Goal: Information Seeking & Learning: Learn about a topic

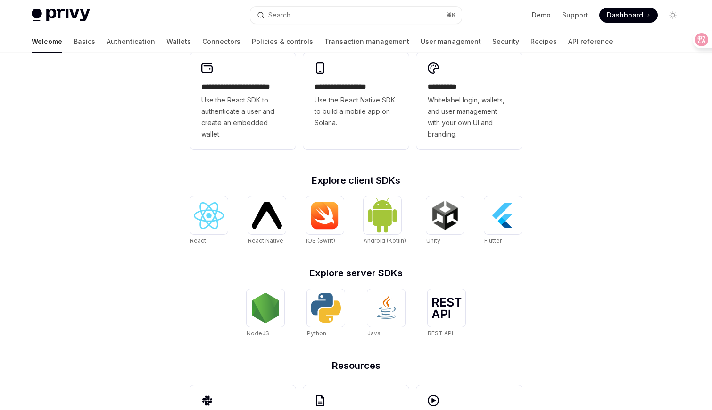
scroll to position [259, 0]
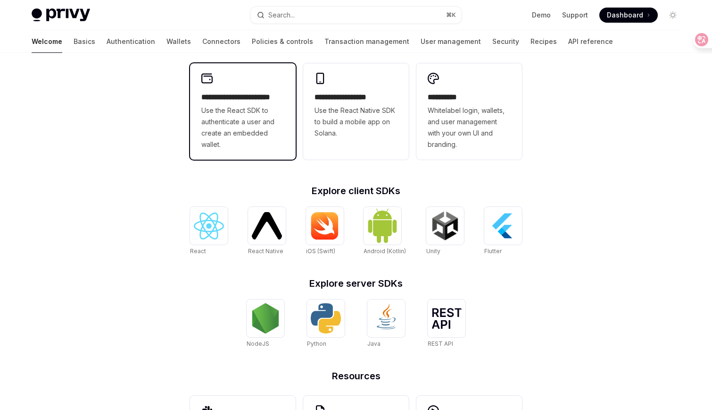
click at [276, 116] on span "Use the React SDK to authenticate a user and create an embedded wallet." at bounding box center [242, 127] width 83 height 45
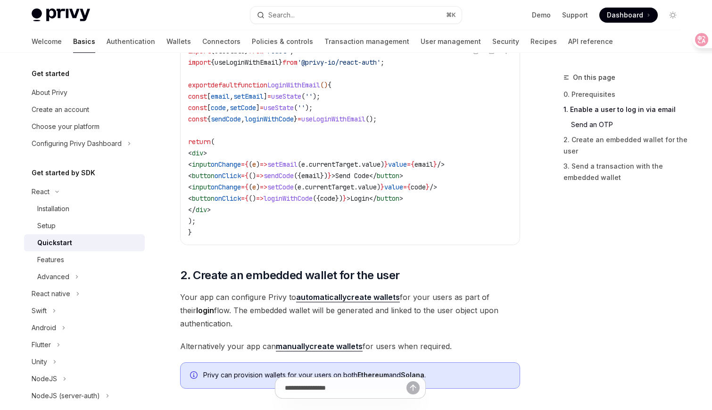
scroll to position [494, 0]
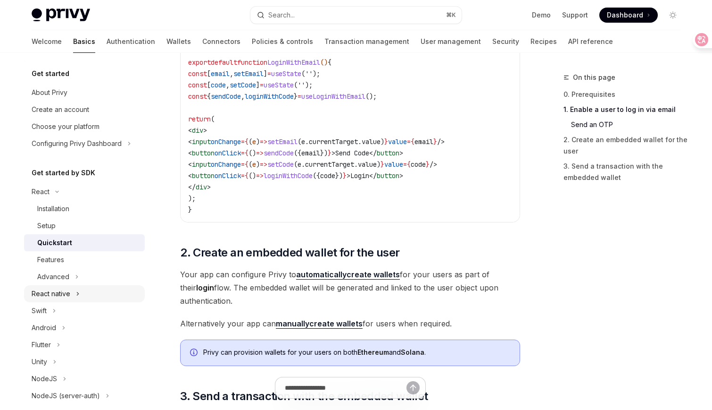
click at [102, 293] on button "React native" at bounding box center [84, 293] width 121 height 17
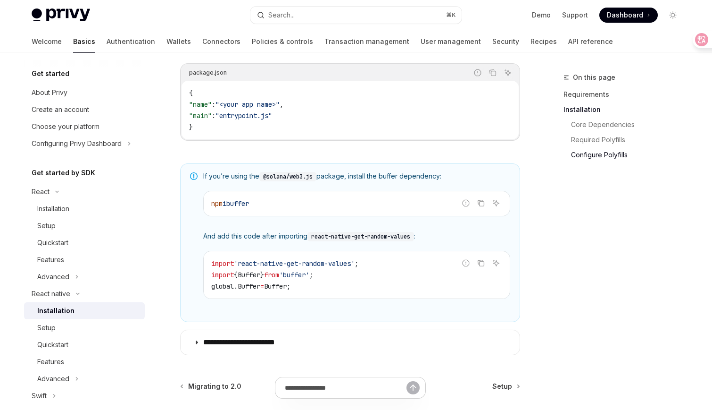
scroll to position [715, 0]
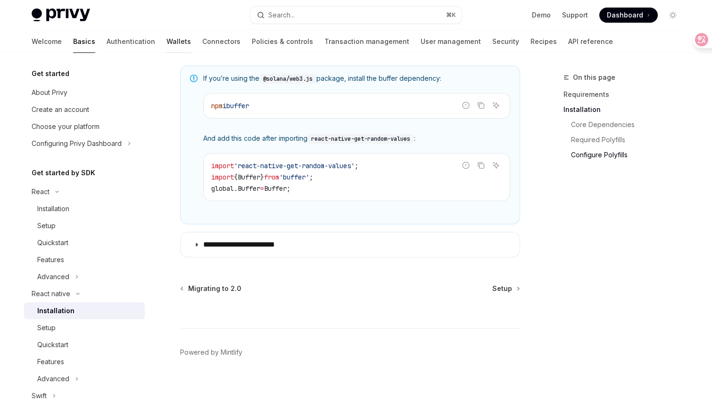
click at [167, 40] on link "Wallets" at bounding box center [179, 41] width 25 height 23
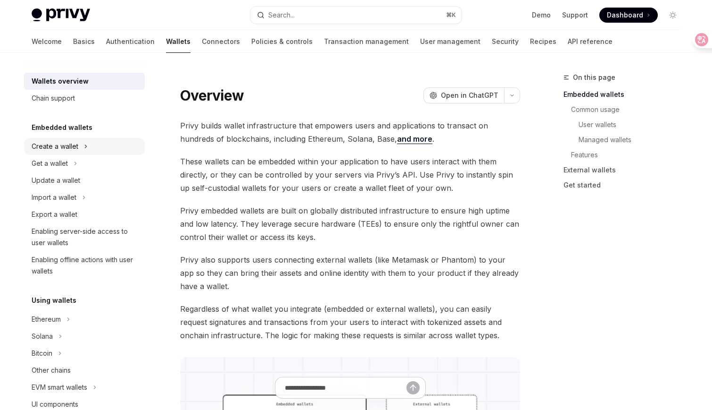
click at [65, 144] on div "Create a wallet" at bounding box center [55, 146] width 47 height 11
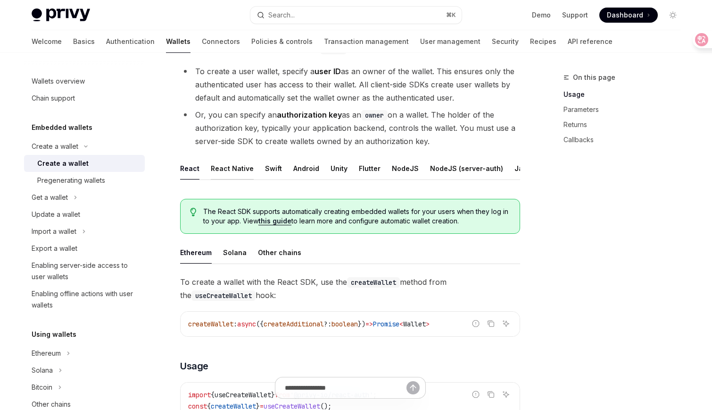
click at [221, 167] on div "React Native" at bounding box center [232, 168] width 43 height 22
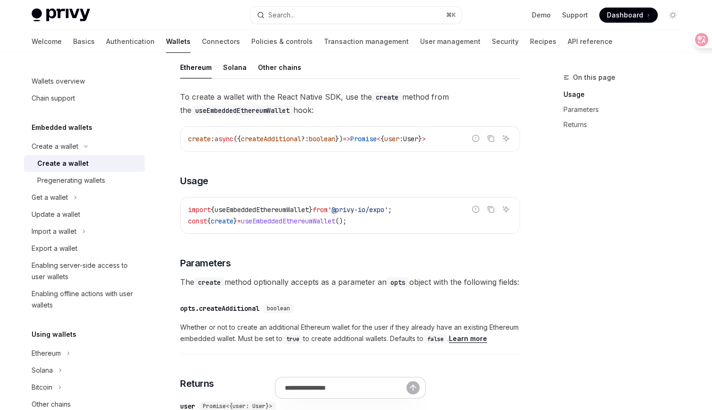
scroll to position [284, 0]
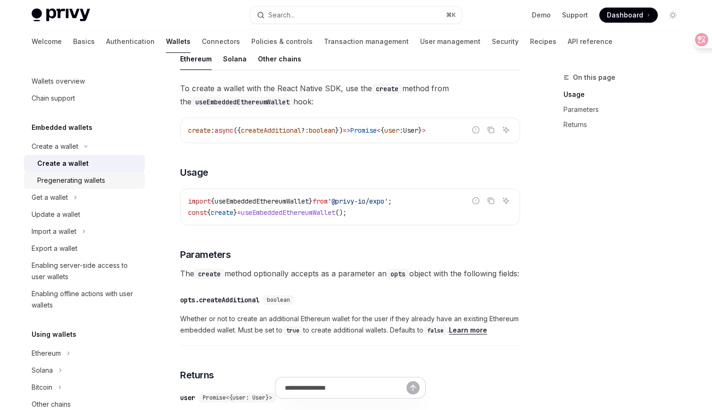
click at [77, 178] on div "Pregenerating wallets" at bounding box center [71, 180] width 68 height 11
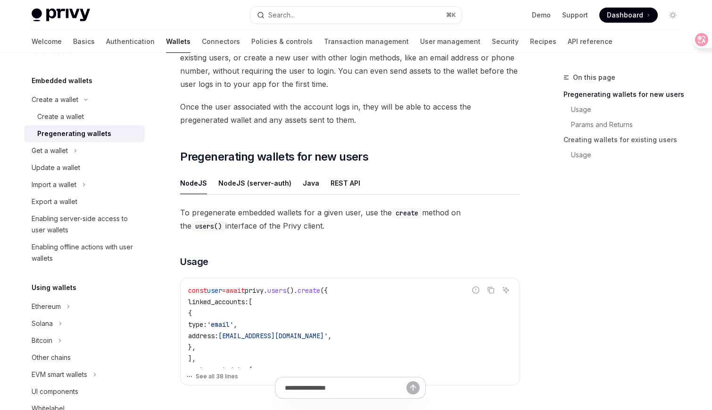
scroll to position [71, 0]
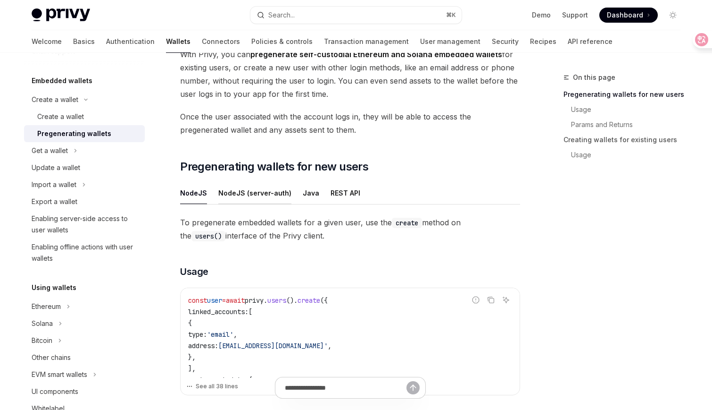
click at [284, 192] on div "NodeJS (server-auth)" at bounding box center [254, 193] width 73 height 22
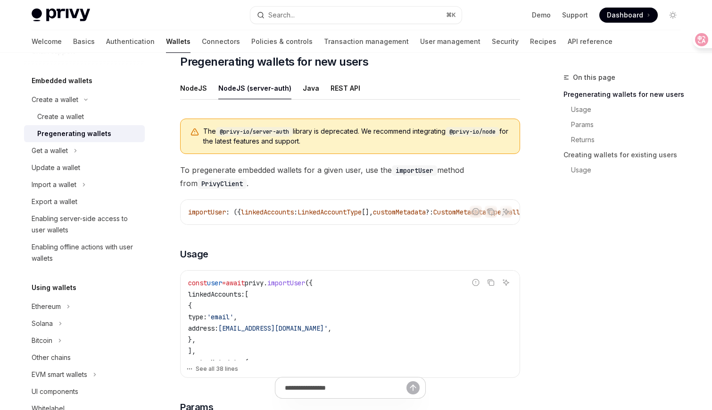
scroll to position [178, 0]
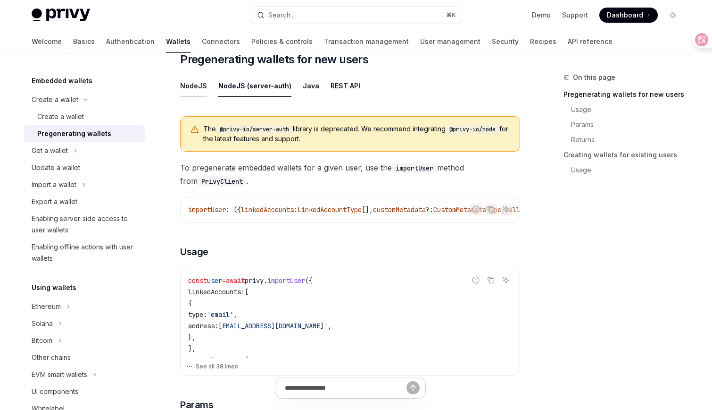
click at [191, 90] on div "NodeJS" at bounding box center [193, 86] width 27 height 22
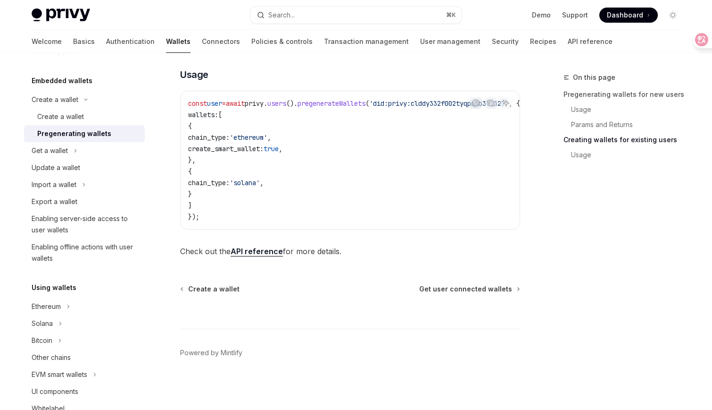
scroll to position [585, 0]
click at [97, 149] on button "Get a wallet" at bounding box center [84, 150] width 121 height 17
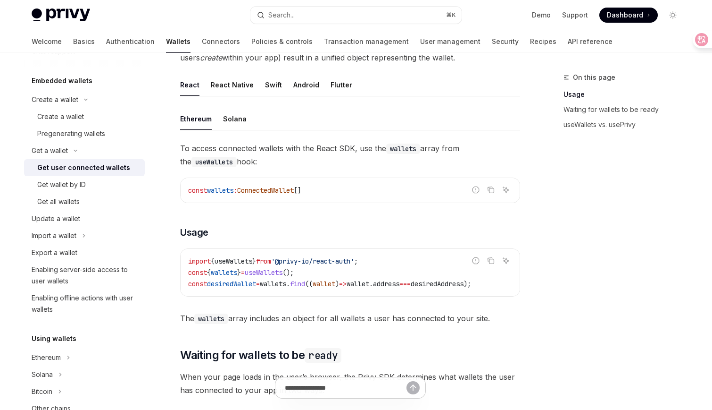
scroll to position [263, 0]
click at [234, 79] on div "React Native" at bounding box center [232, 85] width 43 height 22
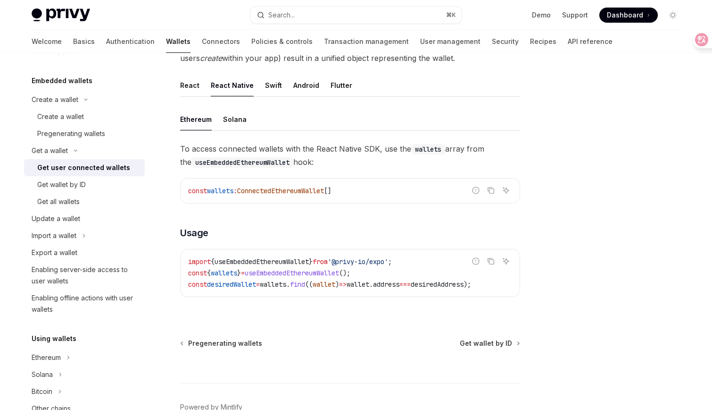
scroll to position [321, 0]
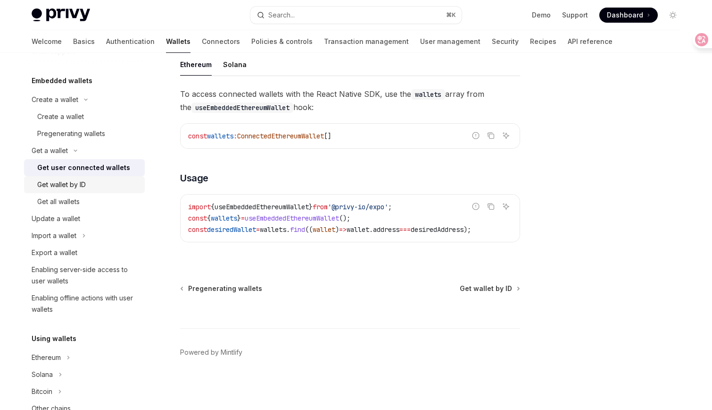
click at [99, 181] on div "Get wallet by ID" at bounding box center [88, 184] width 102 height 11
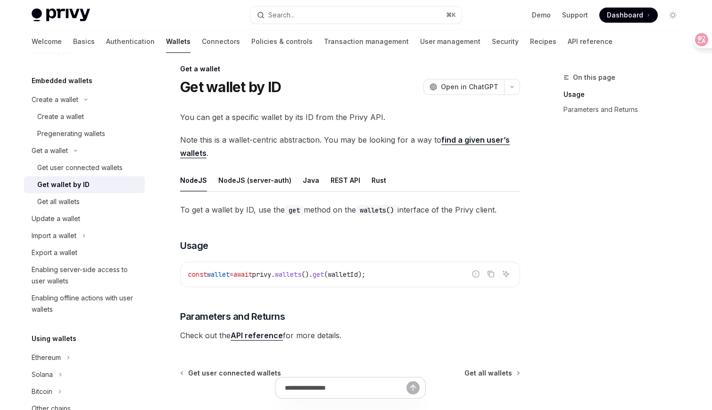
scroll to position [11, 0]
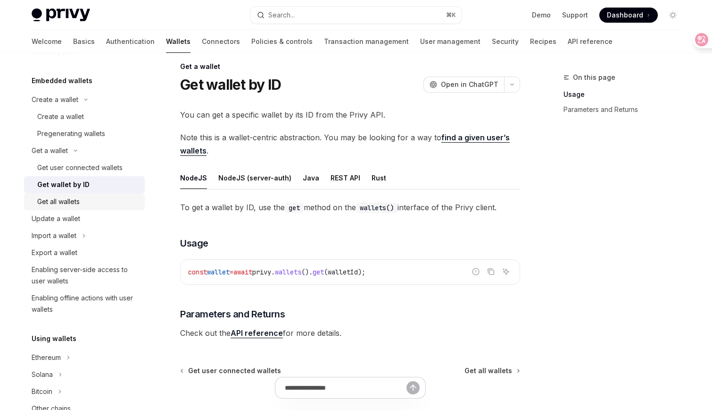
click at [86, 196] on div "Get all wallets" at bounding box center [88, 201] width 102 height 11
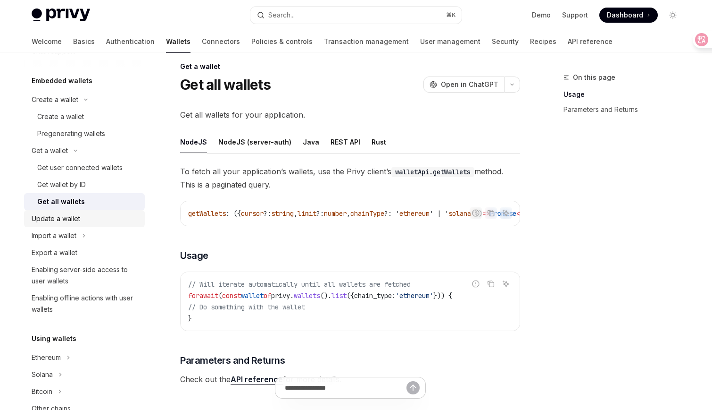
click at [86, 217] on div "Update a wallet" at bounding box center [86, 218] width 108 height 11
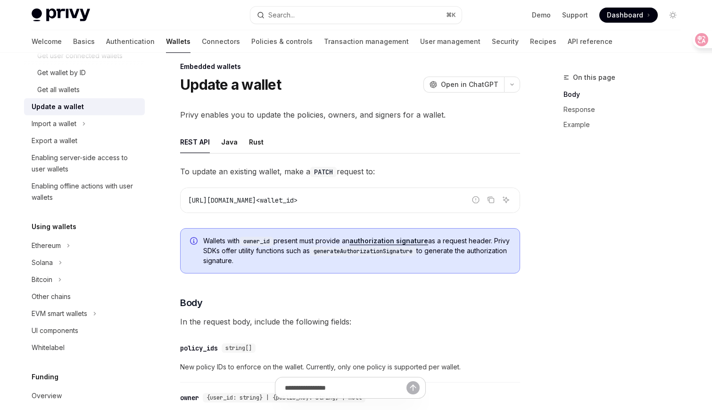
scroll to position [164, 0]
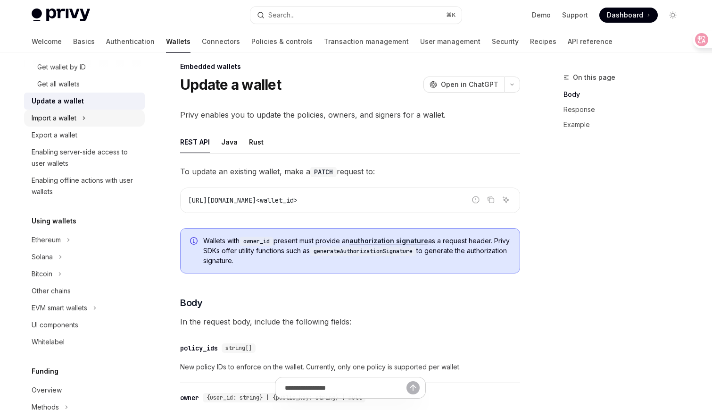
click at [95, 117] on button "Import a wallet" at bounding box center [84, 117] width 121 height 17
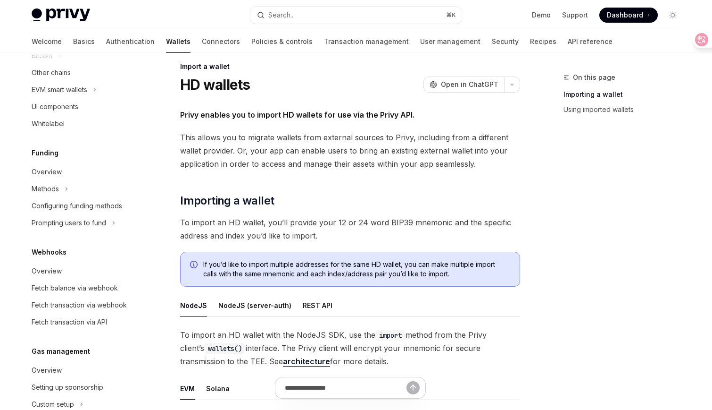
scroll to position [434, 0]
click at [81, 109] on div "UI components" at bounding box center [86, 105] width 108 height 11
type textarea "*"
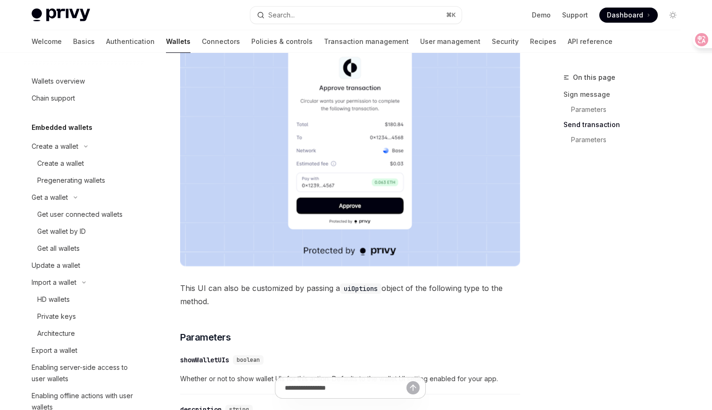
scroll to position [828, 0]
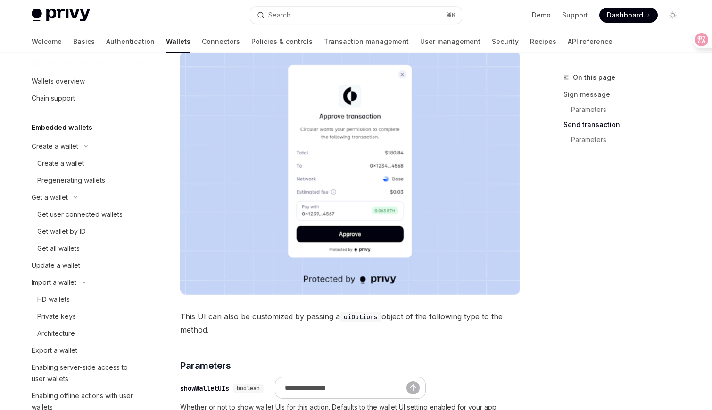
click at [627, 11] on span "Dashboard" at bounding box center [625, 14] width 36 height 9
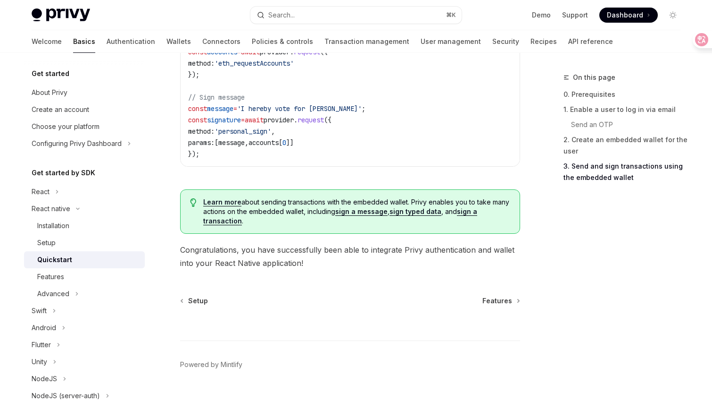
scroll to position [1449, 0]
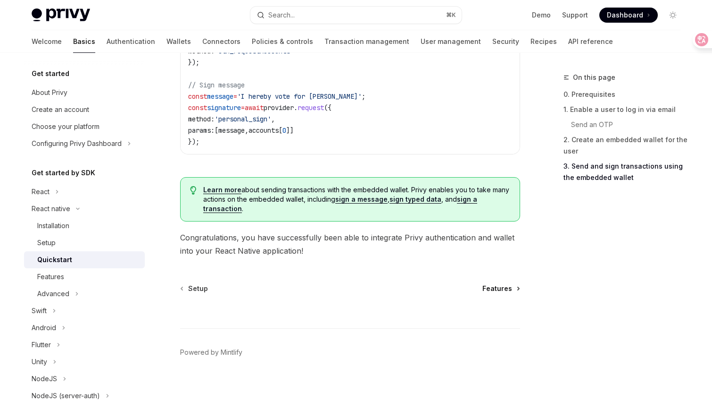
click at [508, 288] on span "Features" at bounding box center [498, 288] width 30 height 9
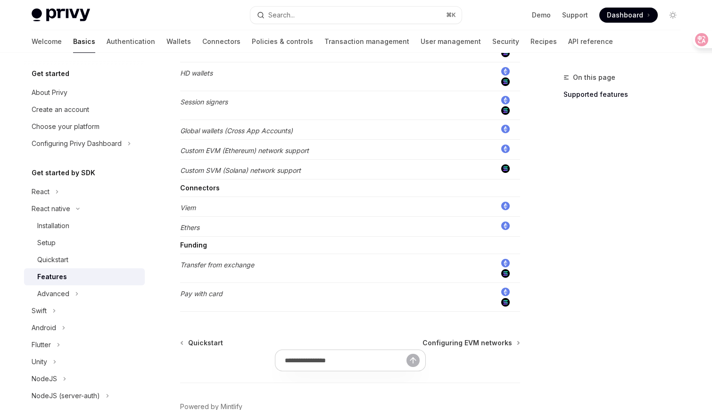
scroll to position [610, 0]
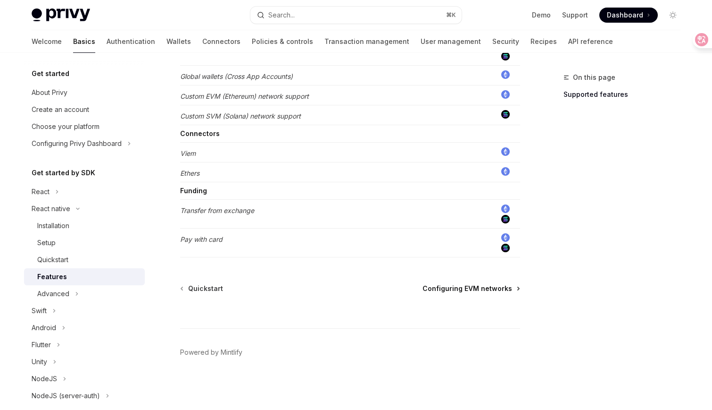
click at [494, 291] on span "Configuring EVM networks" at bounding box center [468, 288] width 90 height 9
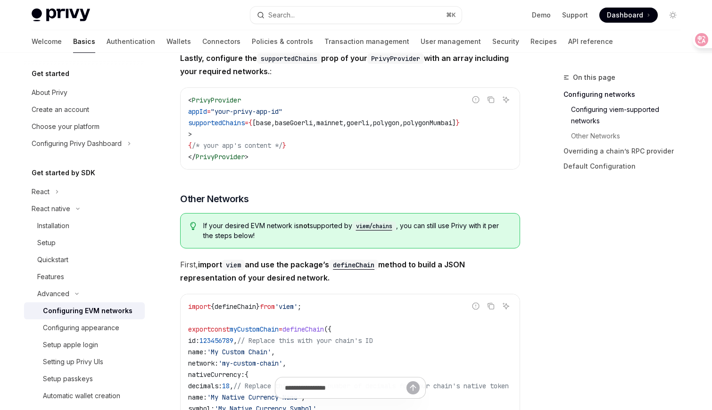
scroll to position [638, 0]
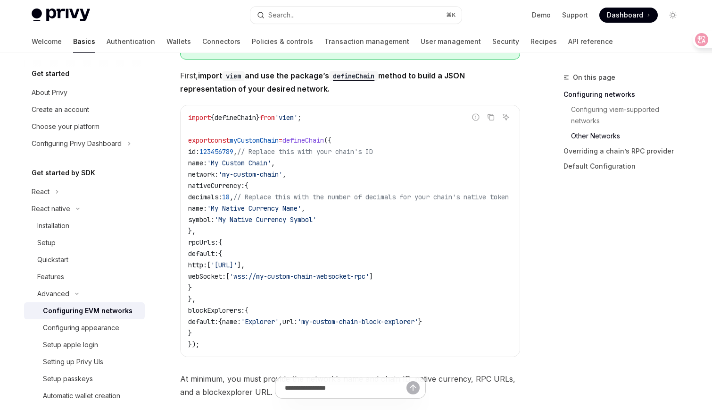
click at [553, 106] on div "On this page Configuring networks Configuring viem-supported networks Other Net…" at bounding box center [616, 126] width 143 height 109
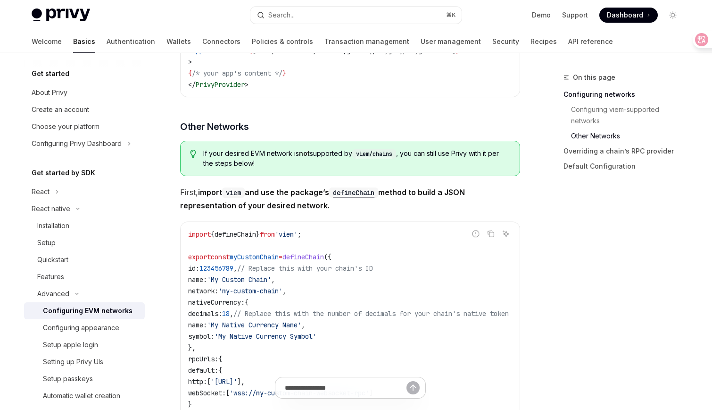
scroll to position [464, 0]
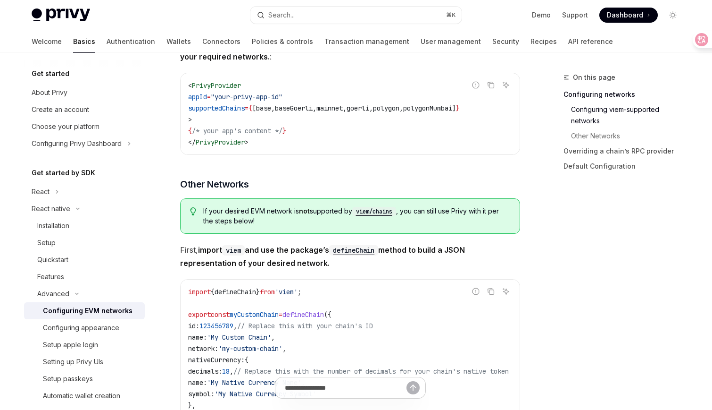
click at [460, 205] on div "If your desired EVM network is not supported by viem/chains , you can still use…" at bounding box center [350, 215] width 340 height 35
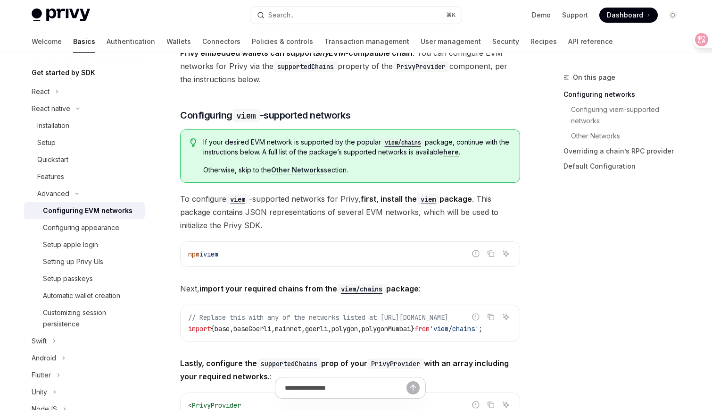
scroll to position [0, 0]
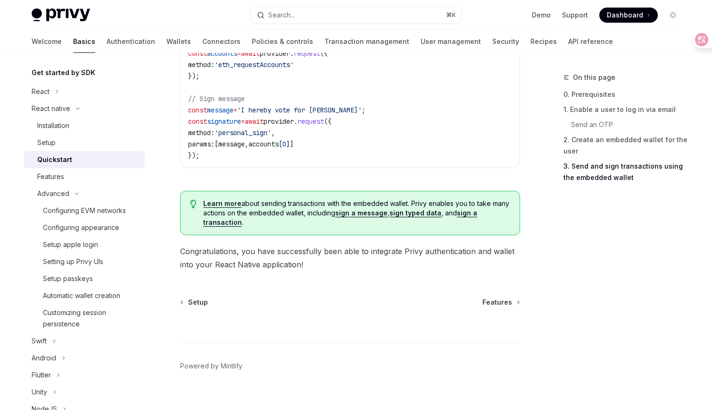
scroll to position [1449, 0]
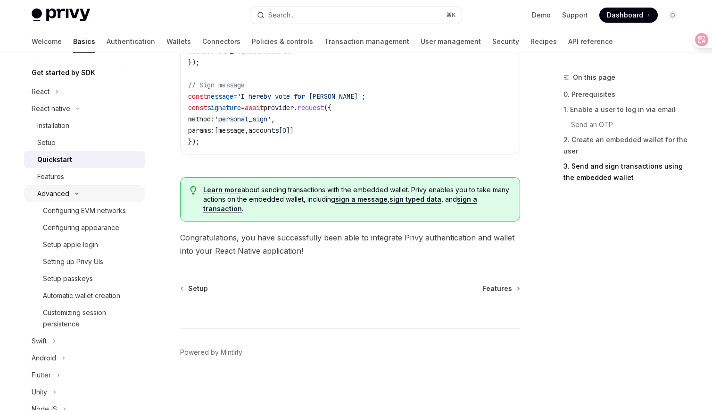
click at [81, 197] on button "Advanced" at bounding box center [84, 193] width 121 height 17
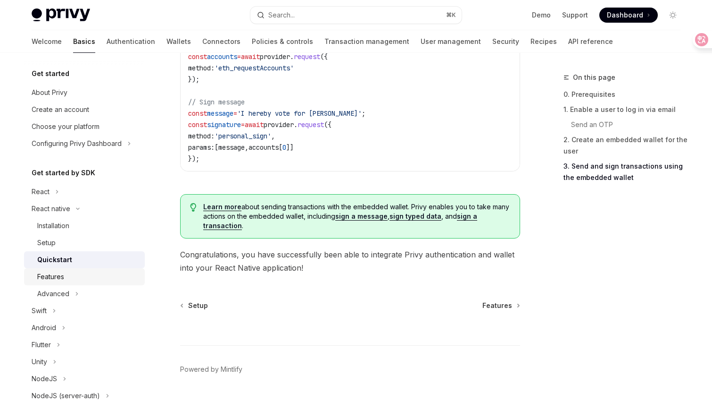
scroll to position [1431, 0]
click at [107, 45] on link "Authentication" at bounding box center [131, 41] width 49 height 23
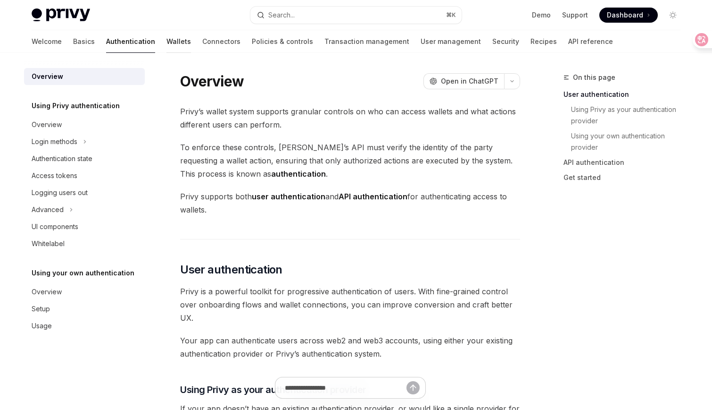
click at [167, 42] on link "Wallets" at bounding box center [179, 41] width 25 height 23
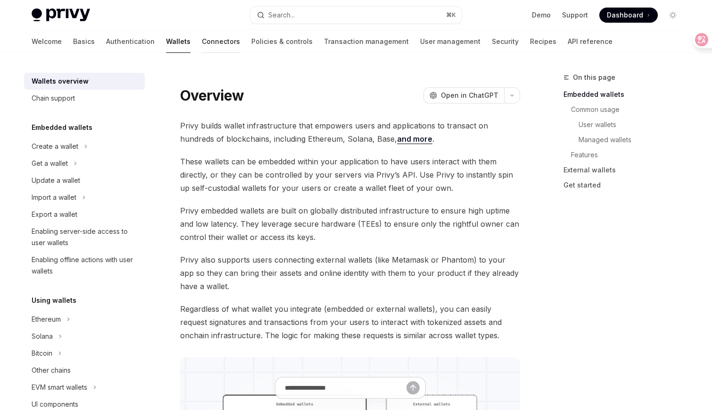
click at [202, 42] on link "Connectors" at bounding box center [221, 41] width 38 height 23
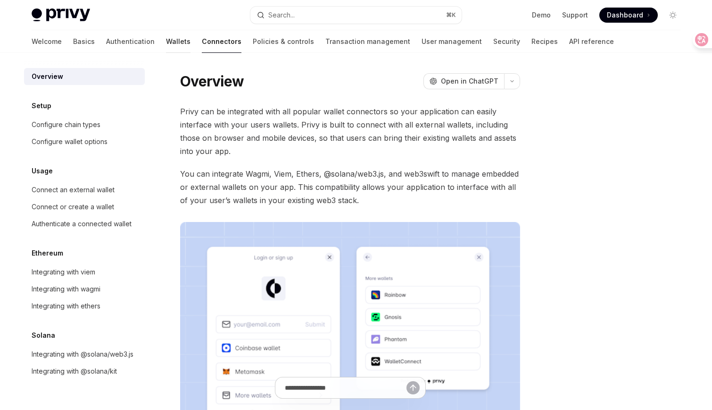
click at [166, 42] on link "Wallets" at bounding box center [178, 41] width 25 height 23
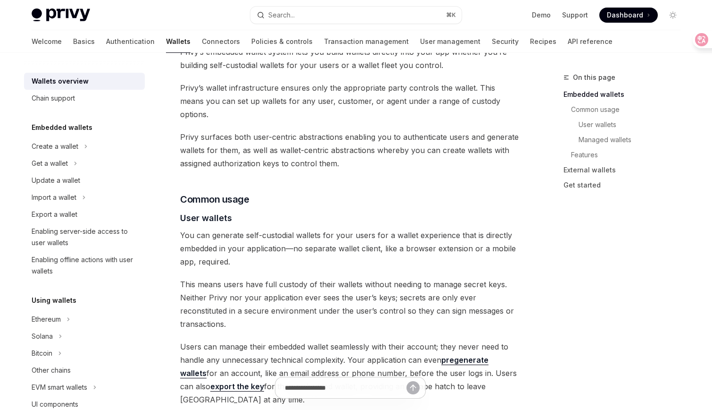
scroll to position [526, 0]
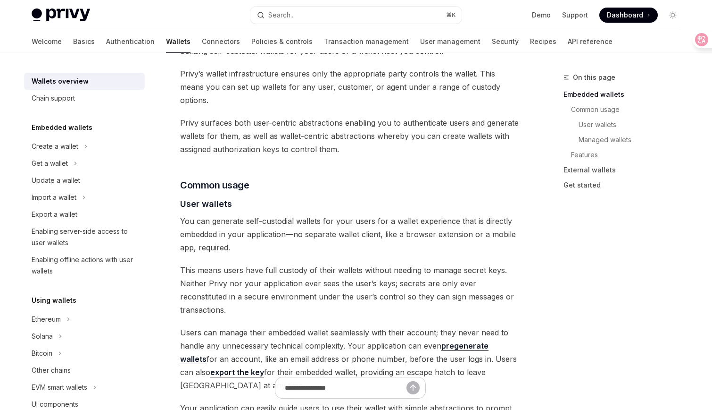
click at [285, 121] on span "Privy surfaces both user-centric abstractions enabling you to authenticate user…" at bounding box center [350, 136] width 340 height 40
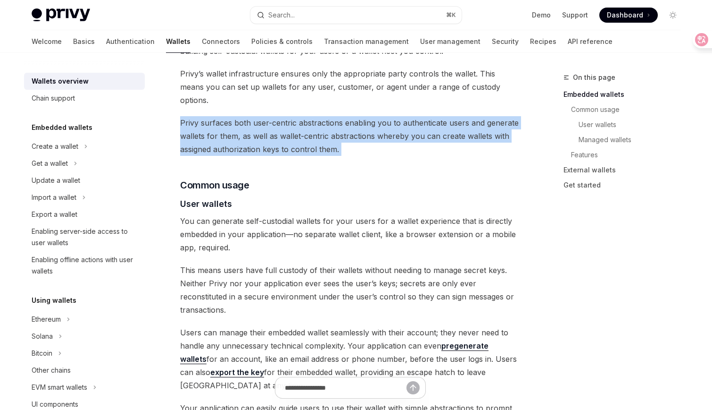
click at [285, 121] on span "Privy surfaces both user-centric abstractions enabling you to authenticate user…" at bounding box center [350, 136] width 340 height 40
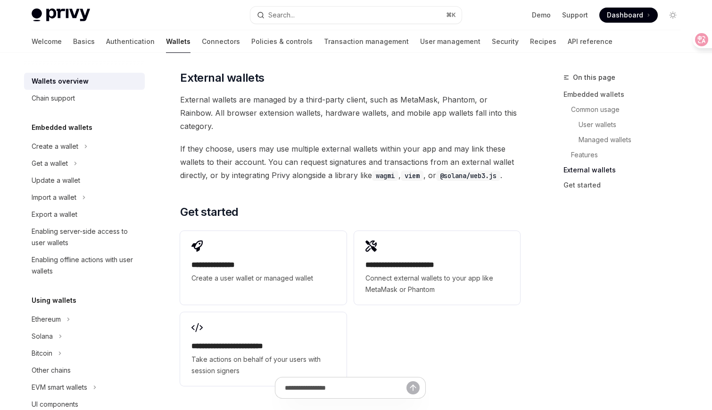
scroll to position [1404, 0]
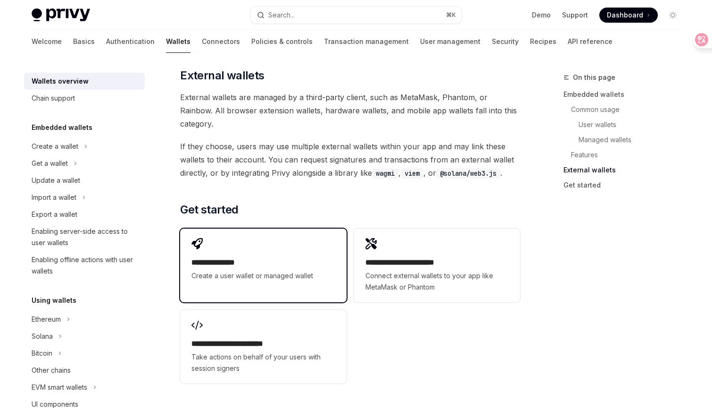
click at [281, 257] on h2 "**********" at bounding box center [263, 262] width 143 height 11
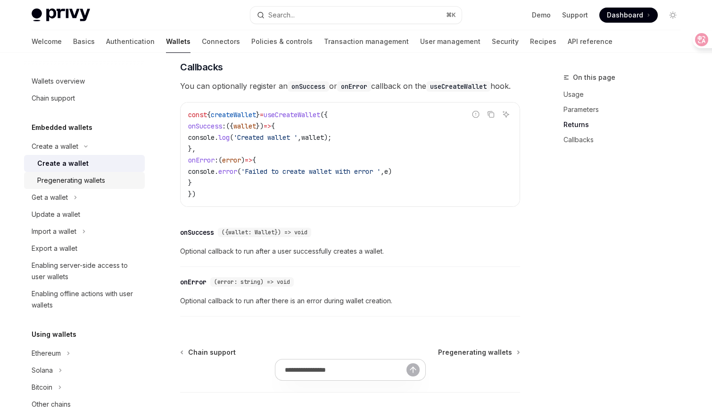
scroll to position [658, 0]
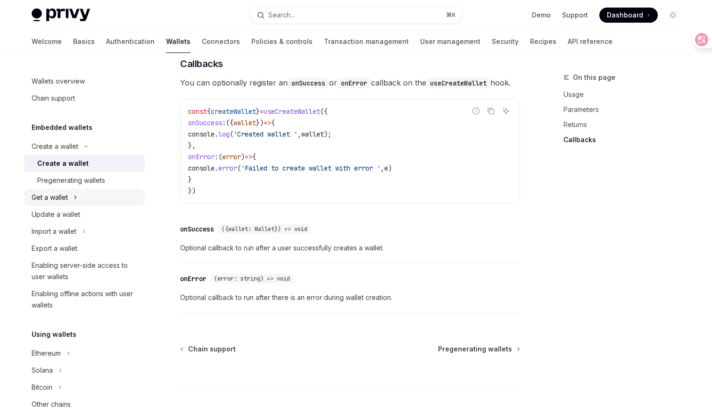
click at [67, 198] on div "Get a wallet" at bounding box center [50, 197] width 36 height 11
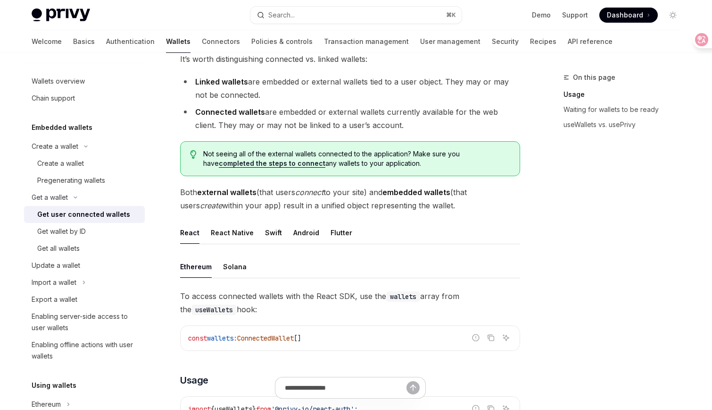
scroll to position [86, 0]
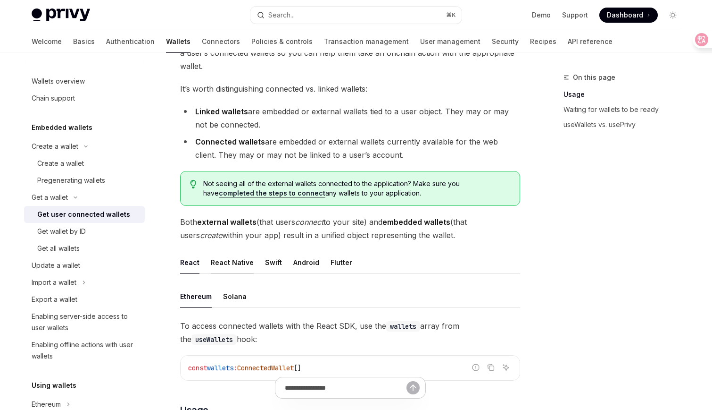
click at [230, 263] on div "React Native" at bounding box center [232, 262] width 43 height 22
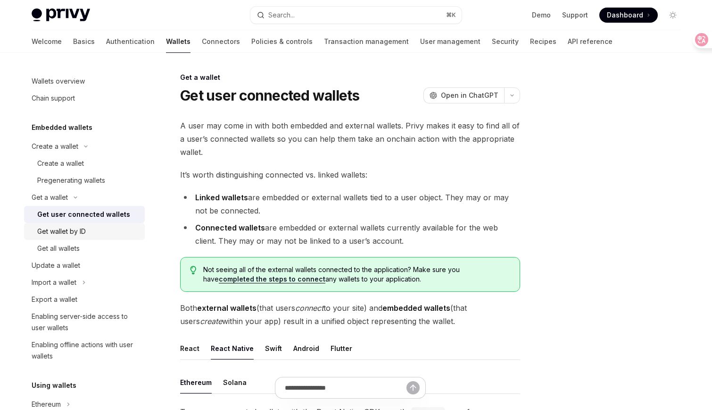
click at [83, 229] on div "Get wallet by ID" at bounding box center [61, 231] width 49 height 11
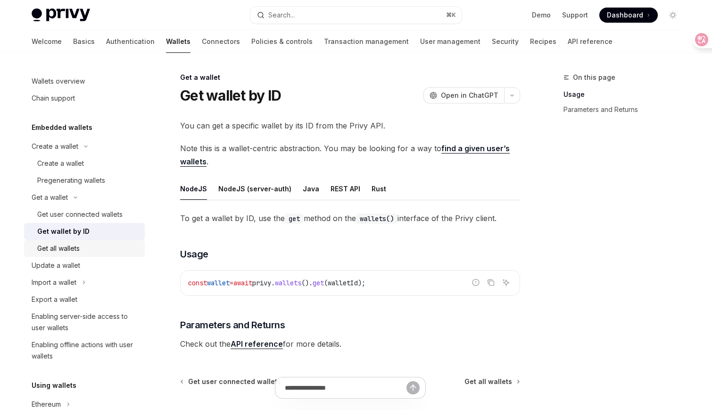
click at [84, 242] on div "Get all wallets" at bounding box center [88, 247] width 102 height 11
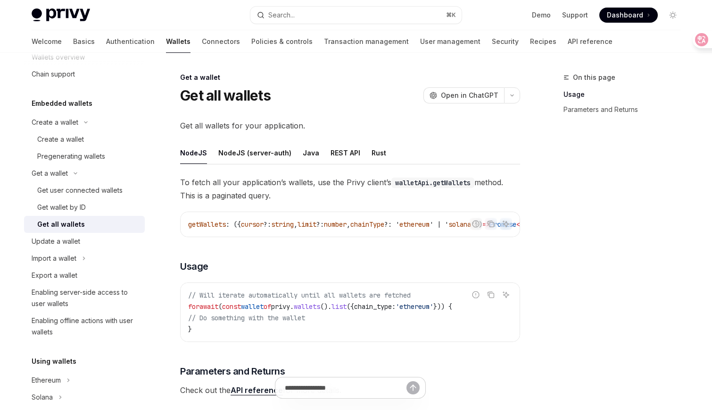
scroll to position [34, 0]
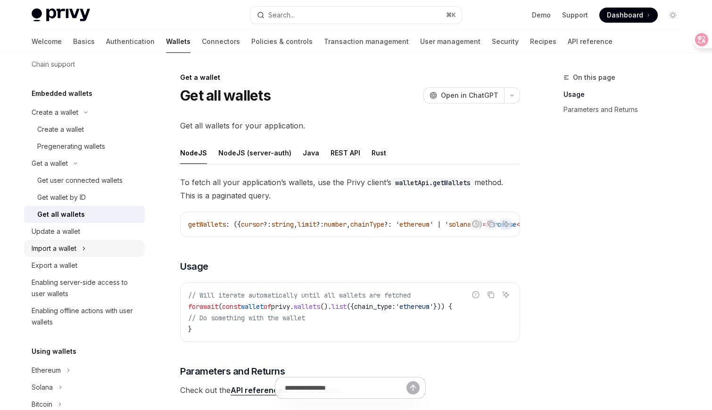
click at [75, 245] on div "Import a wallet" at bounding box center [54, 247] width 45 height 11
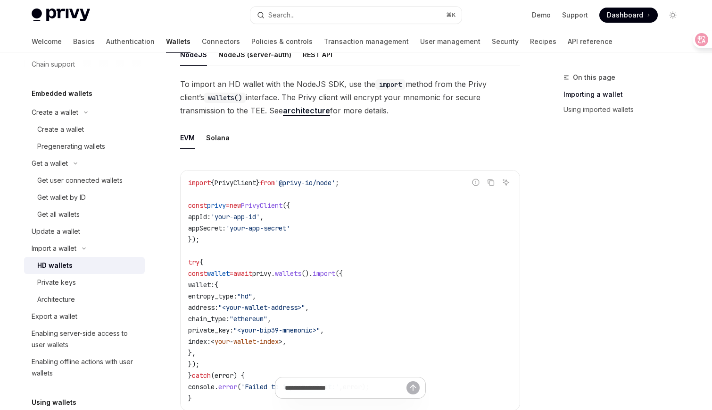
scroll to position [271, 0]
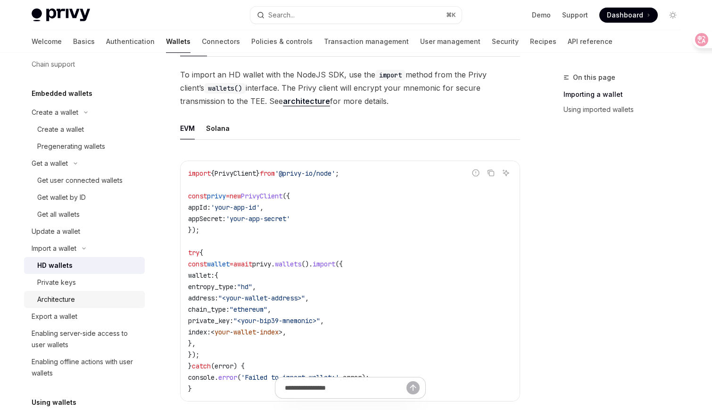
click at [100, 298] on div "Architecture" at bounding box center [88, 298] width 102 height 11
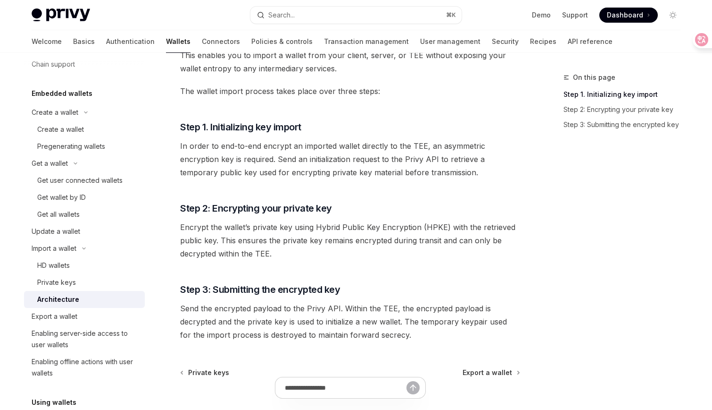
scroll to position [190, 0]
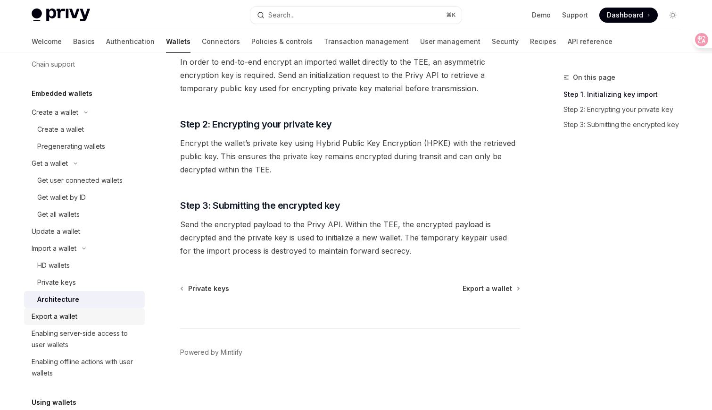
click at [95, 319] on div "Export a wallet" at bounding box center [86, 315] width 108 height 11
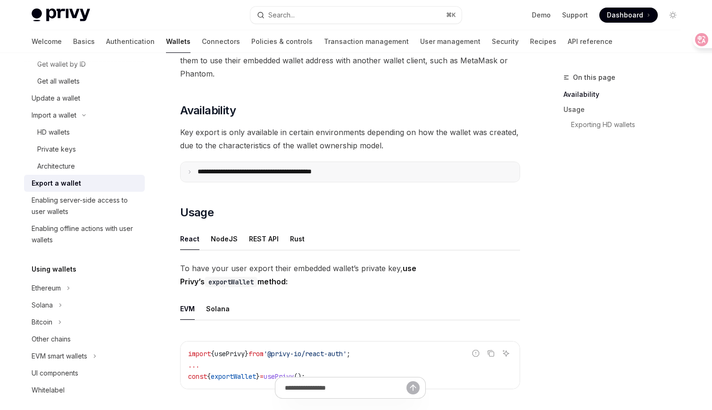
scroll to position [115, 0]
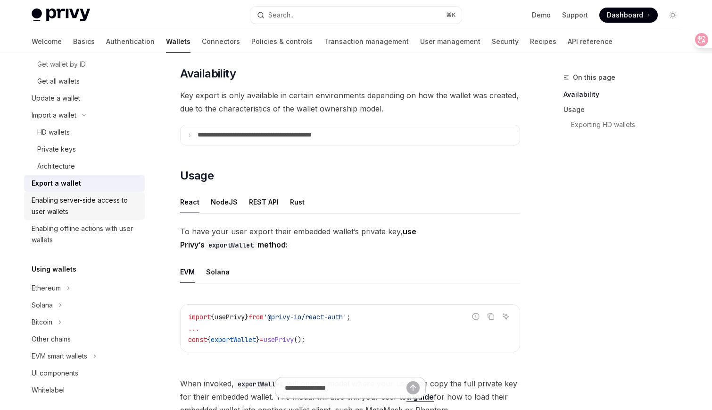
click at [126, 206] on div "Enabling server-side access to user wallets" at bounding box center [86, 205] width 108 height 23
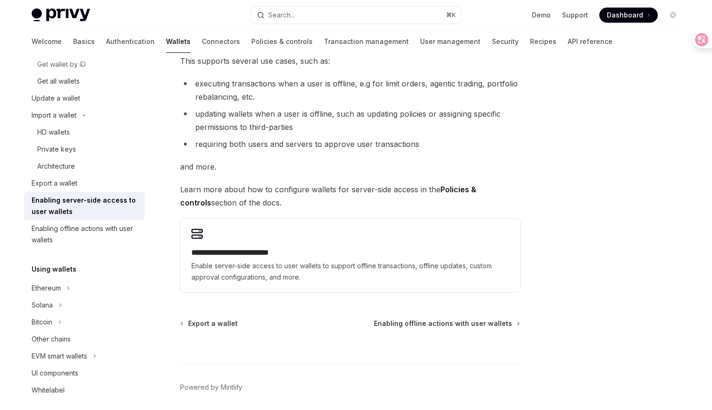
scroll to position [166, 0]
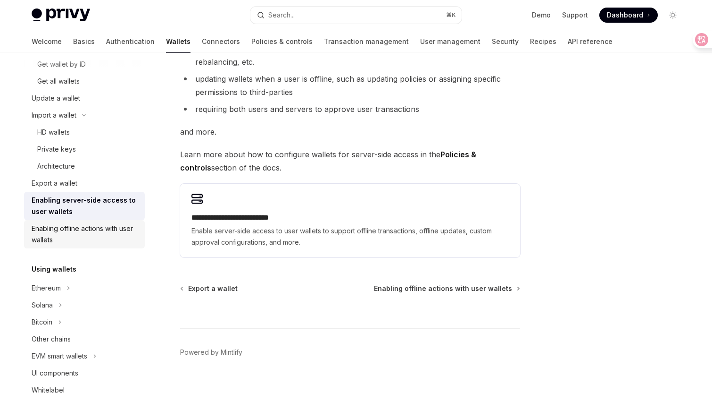
click at [109, 237] on div "Enabling offline actions with user wallets" at bounding box center [86, 234] width 108 height 23
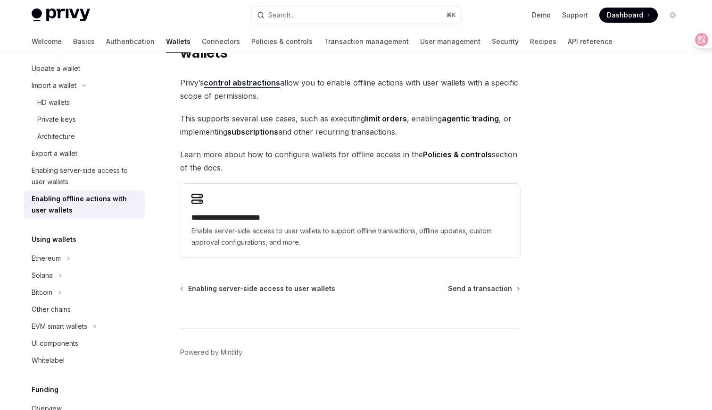
scroll to position [216, 0]
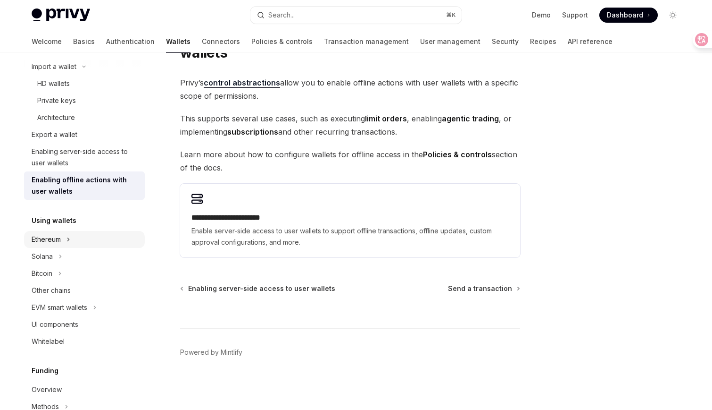
click at [45, 240] on div "Ethereum" at bounding box center [46, 239] width 29 height 11
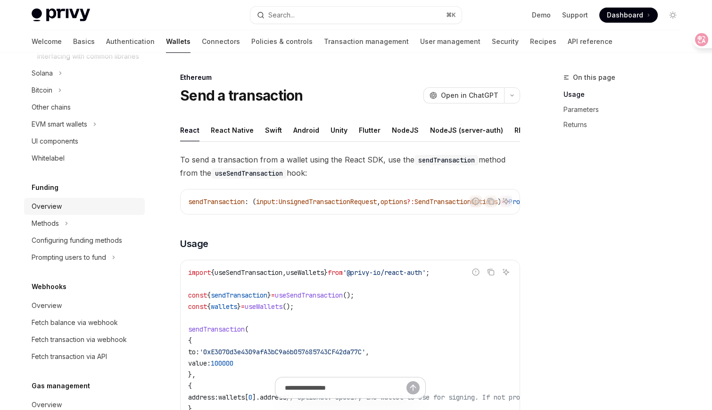
click at [60, 212] on div "Overview" at bounding box center [47, 206] width 30 height 11
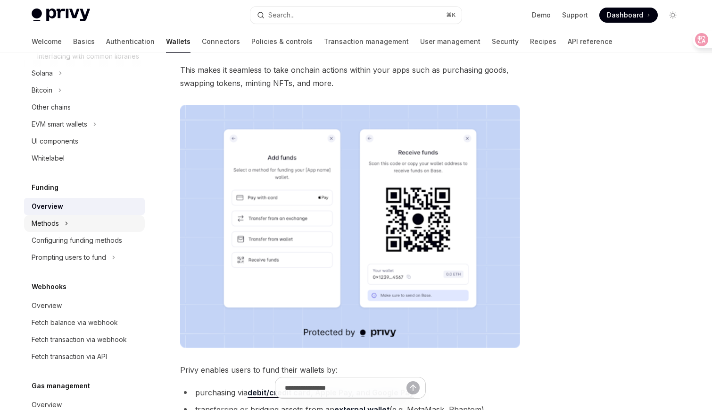
click at [97, 232] on button "Methods" at bounding box center [84, 223] width 121 height 17
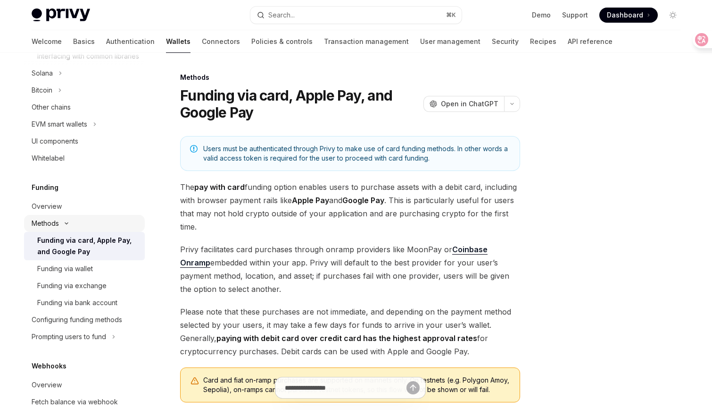
click at [97, 232] on button "Methods" at bounding box center [84, 223] width 121 height 17
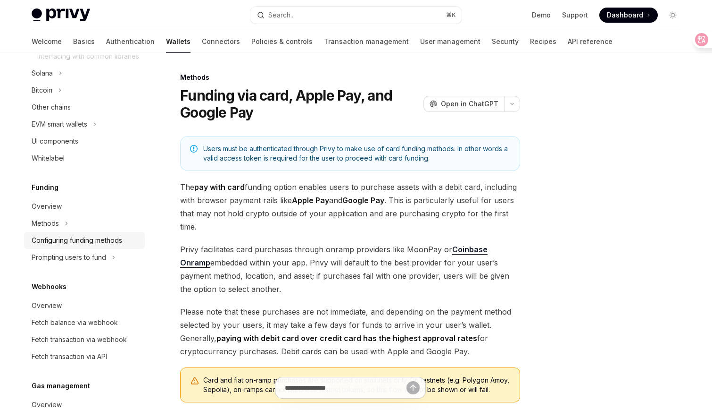
click at [98, 246] on div "Configuring funding methods" at bounding box center [77, 239] width 91 height 11
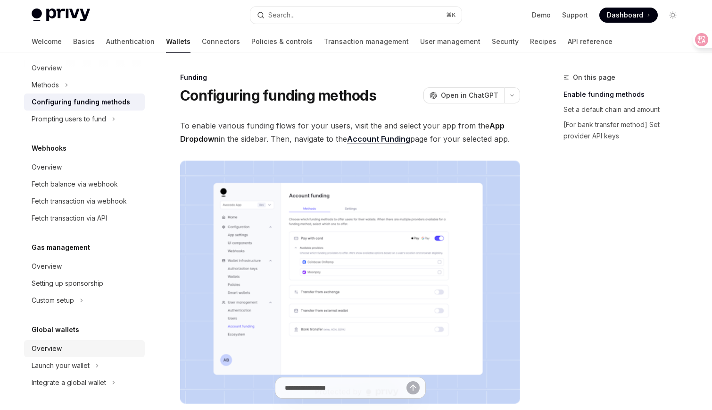
click at [77, 352] on div "Overview" at bounding box center [86, 348] width 108 height 11
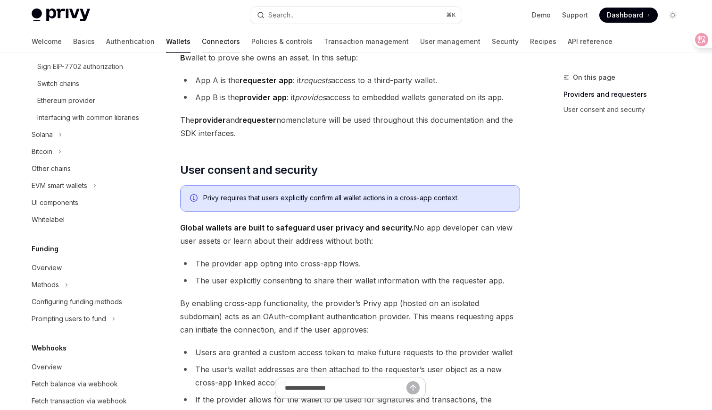
click at [202, 46] on link "Connectors" at bounding box center [221, 41] width 38 height 23
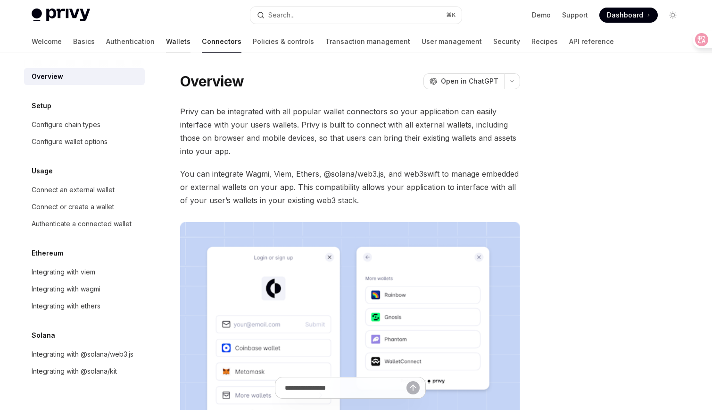
click at [166, 45] on link "Wallets" at bounding box center [178, 41] width 25 height 23
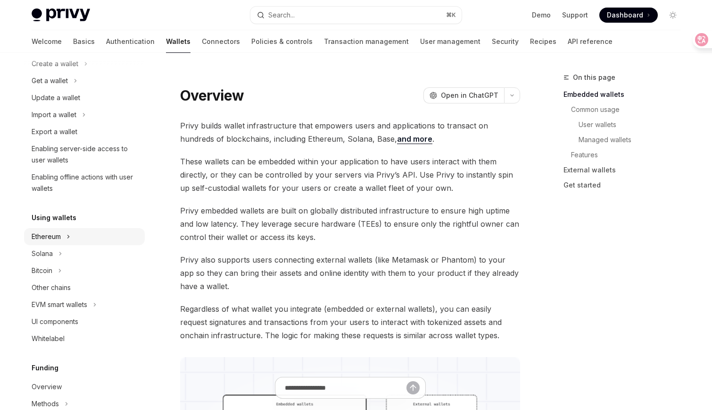
click at [71, 234] on button "Ethereum" at bounding box center [84, 236] width 121 height 17
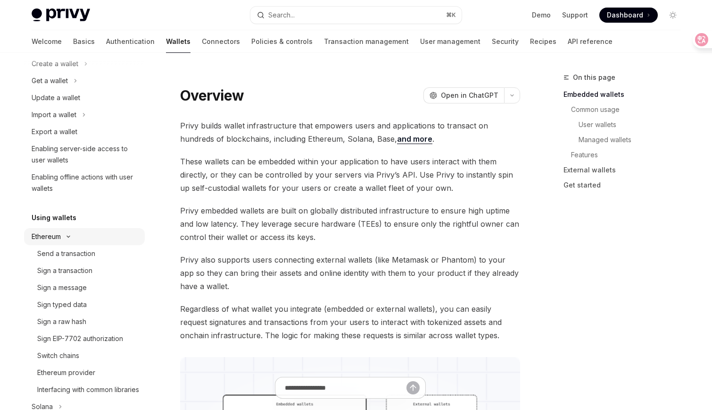
type textarea "*"
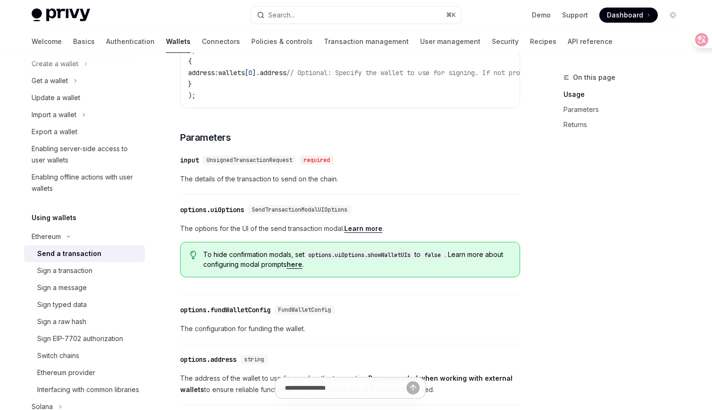
scroll to position [217, 0]
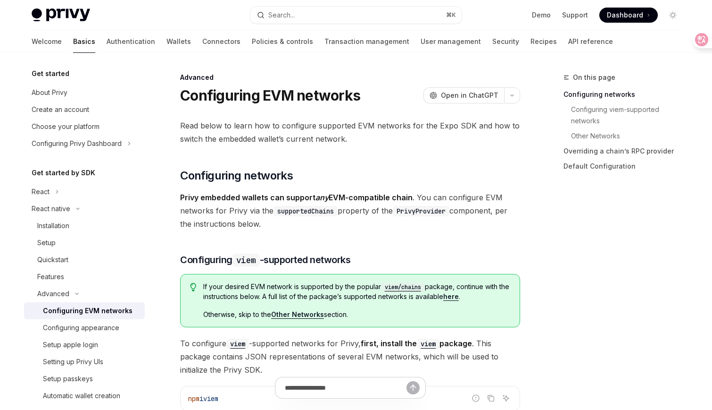
click at [71, 20] on img at bounding box center [61, 14] width 59 height 13
type textarea "*"
